Goal: Check status: Check status

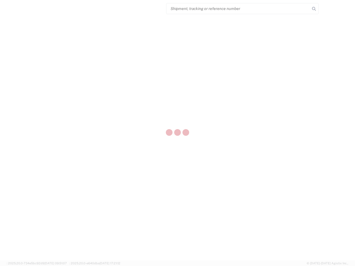
select select "US"
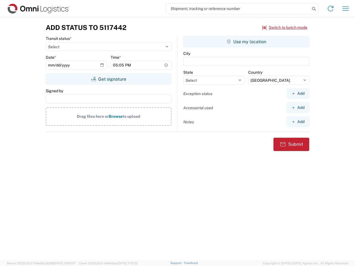
click at [238, 9] on input "search" at bounding box center [238, 8] width 144 height 11
click at [314, 9] on icon at bounding box center [314, 9] width 8 height 8
click at [331, 9] on icon at bounding box center [330, 8] width 9 height 9
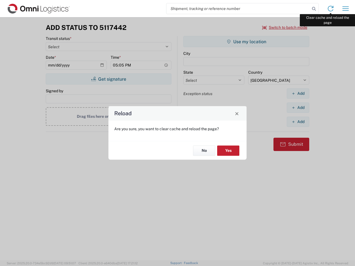
click at [346, 9] on div "Reload Are you sure, you want to clear cache and reload the page? No Yes" at bounding box center [177, 133] width 355 height 266
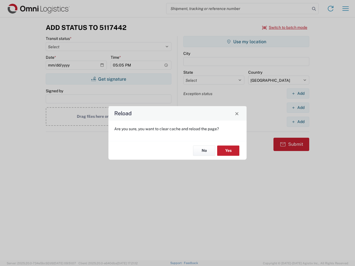
click at [285, 27] on div "Reload Are you sure, you want to clear cache and reload the page? No Yes" at bounding box center [177, 133] width 355 height 266
click at [108, 79] on div "Reload Are you sure, you want to clear cache and reload the page? No Yes" at bounding box center [177, 133] width 355 height 266
click at [246, 42] on div "Reload Are you sure, you want to clear cache and reload the page? No Yes" at bounding box center [177, 133] width 355 height 266
click at [298, 93] on div "Reload Are you sure, you want to clear cache and reload the page? No Yes" at bounding box center [177, 133] width 355 height 266
click at [298, 108] on div "Reload Are you sure, you want to clear cache and reload the page? No Yes" at bounding box center [177, 133] width 355 height 266
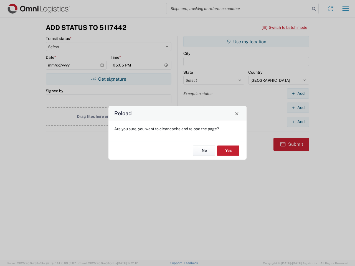
click at [298, 122] on div "Reload Are you sure, you want to clear cache and reload the page? No Yes" at bounding box center [177, 133] width 355 height 266
